Goal: Check status

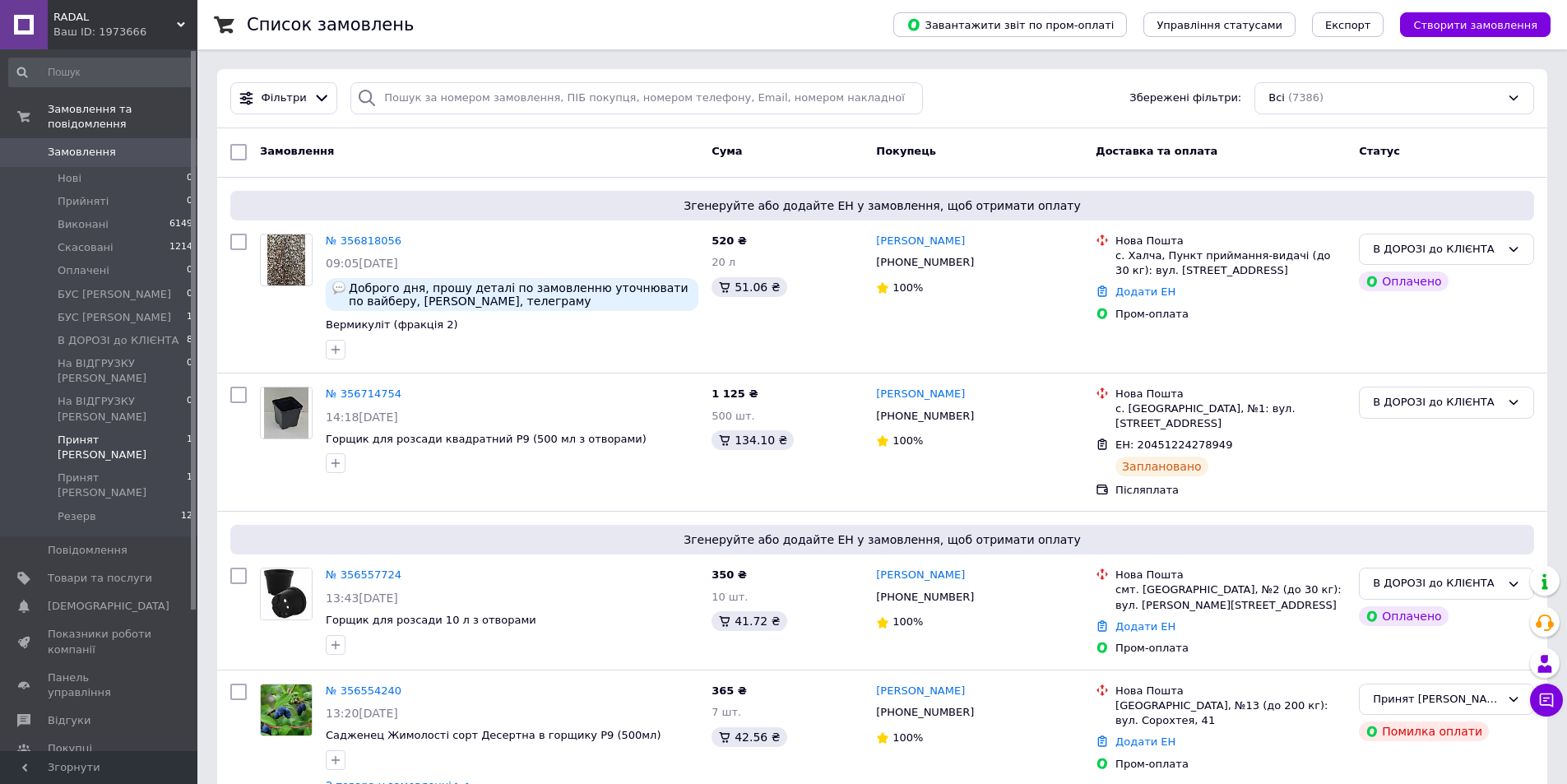
click at [79, 433] on span "Принят [PERSON_NAME]" at bounding box center [122, 447] width 129 height 30
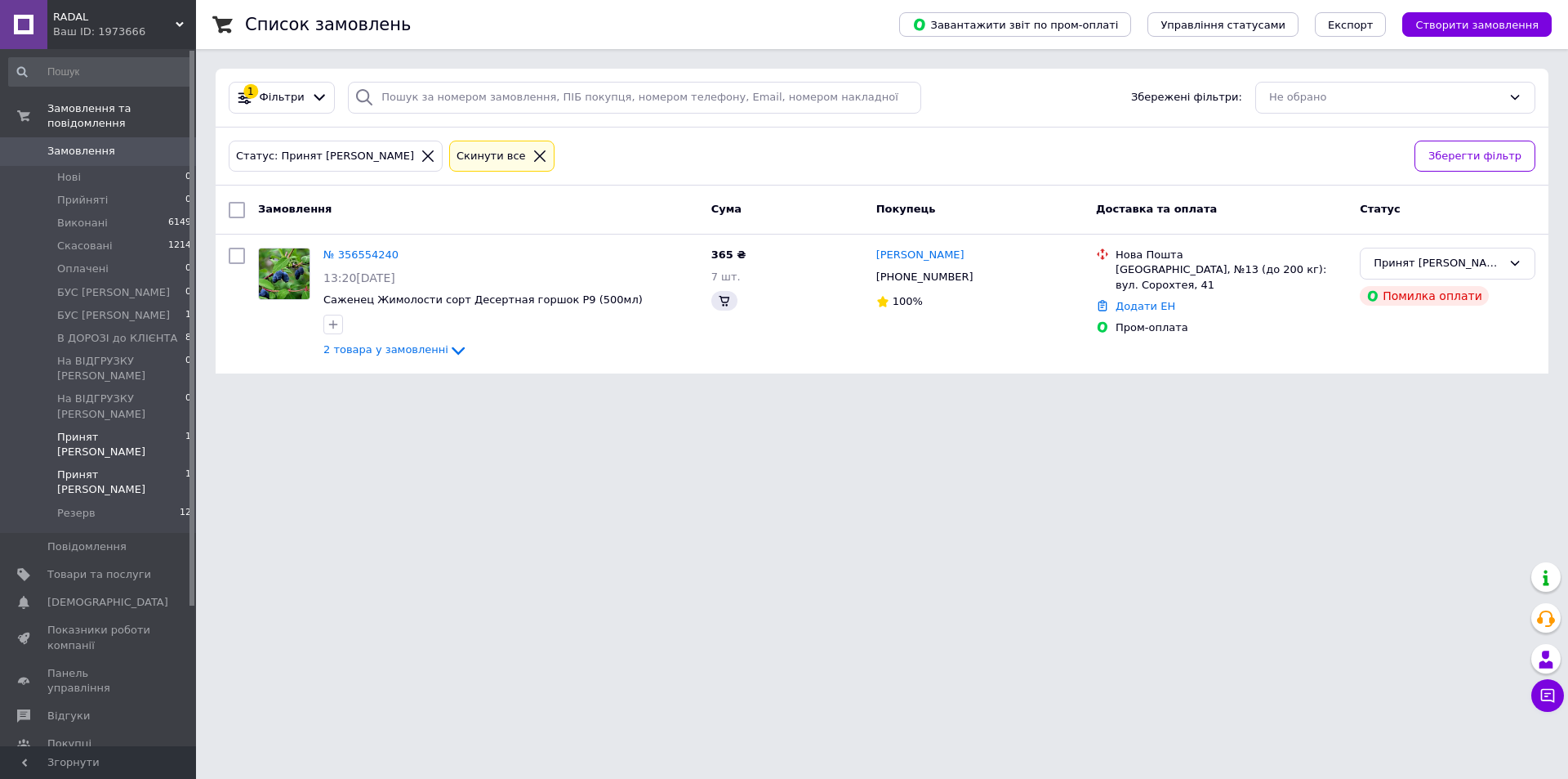
click at [83, 468] on span "Принят [PERSON_NAME]" at bounding box center [121, 482] width 128 height 30
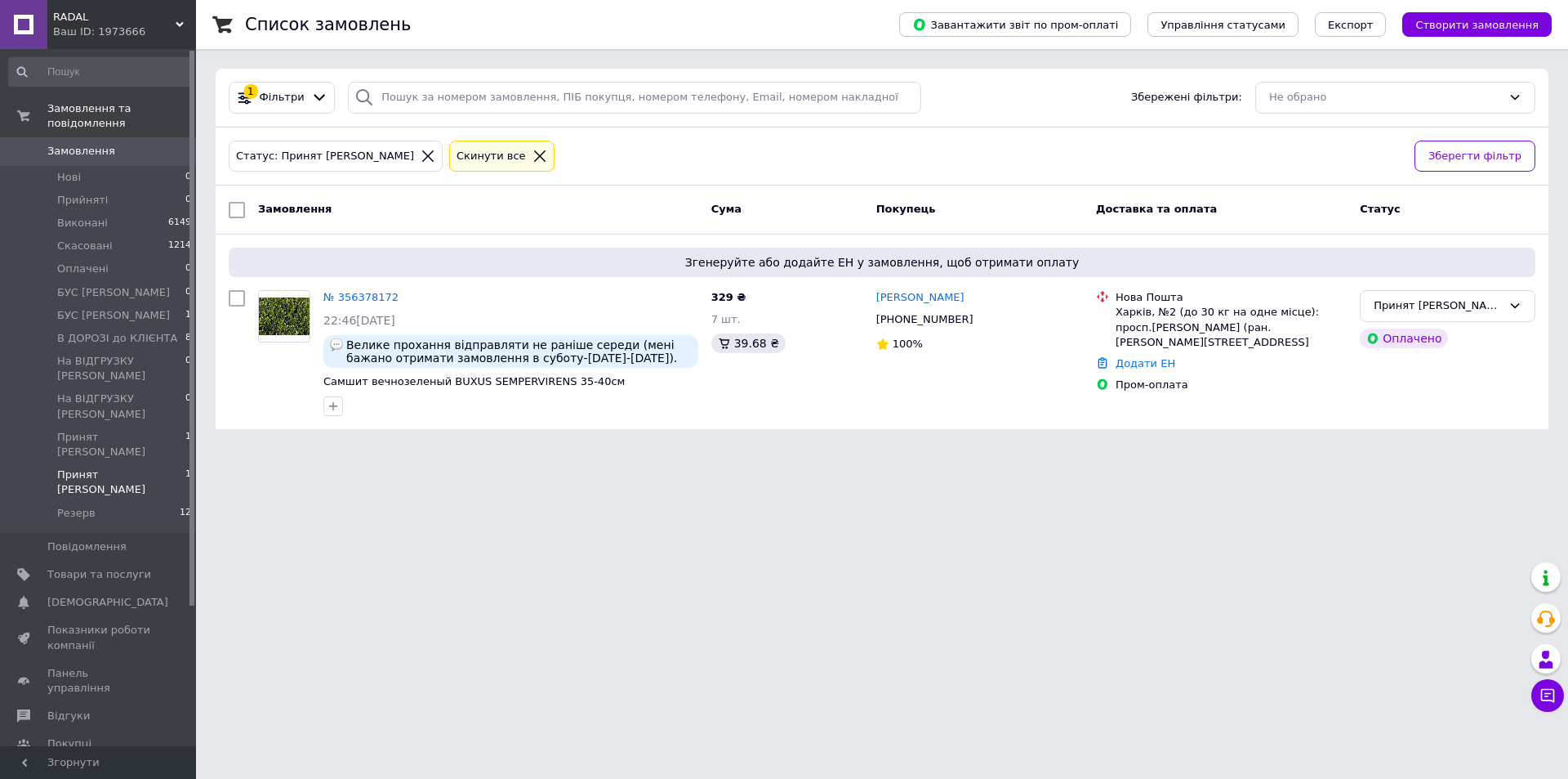
click at [643, 449] on html "RADAL Ваш ID: 1973666 Сайт RADAL Кабінет покупця Перевірити стан системи Сторін…" at bounding box center [784, 224] width 1568 height 449
click at [123, 430] on span "Принят [PERSON_NAME]" at bounding box center [121, 445] width 128 height 30
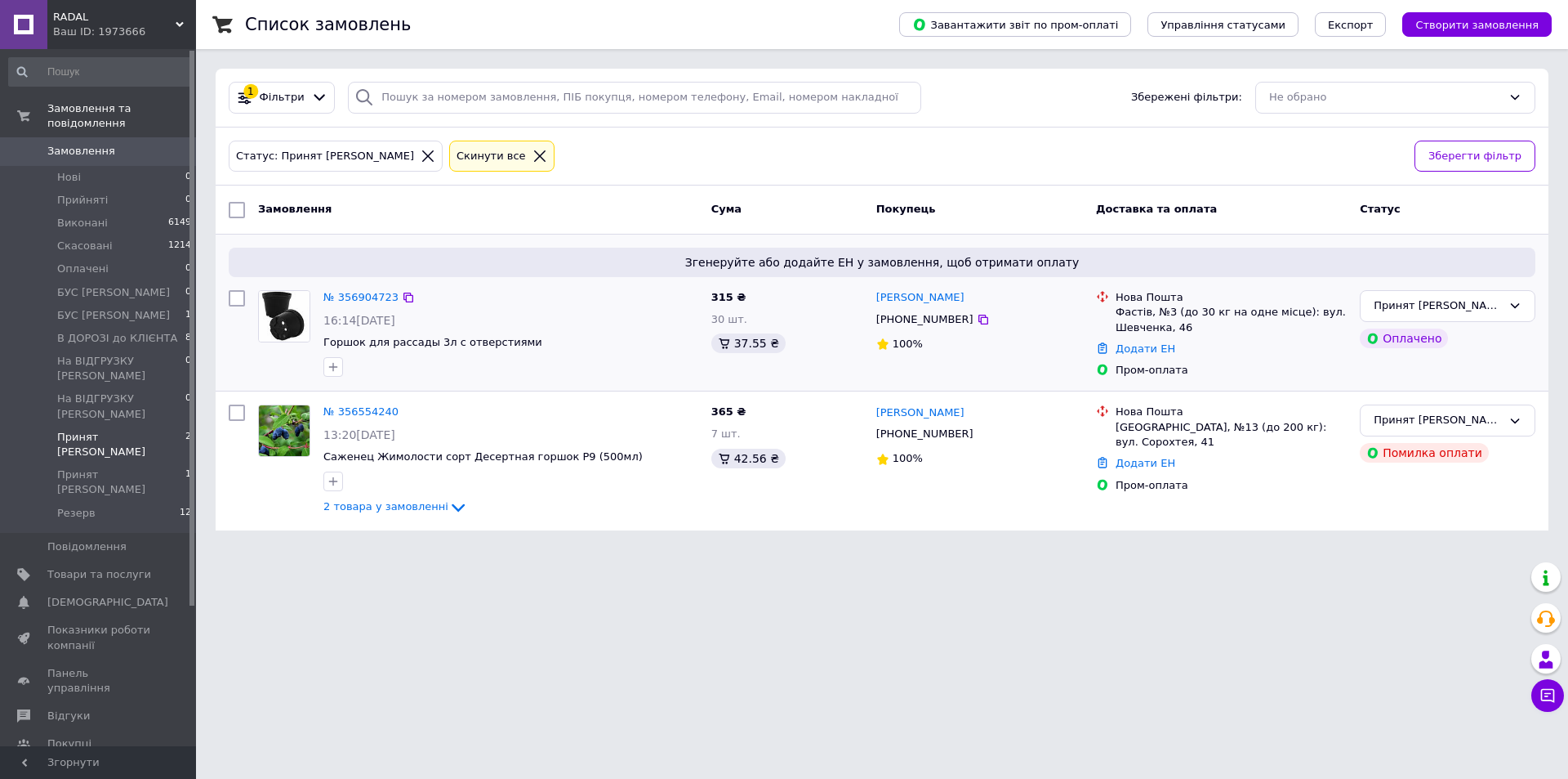
click at [365, 307] on div "№ 356904723" at bounding box center [361, 297] width 79 height 19
click at [366, 303] on link "№ 356904723" at bounding box center [361, 297] width 75 height 13
